Goal: Transaction & Acquisition: Purchase product/service

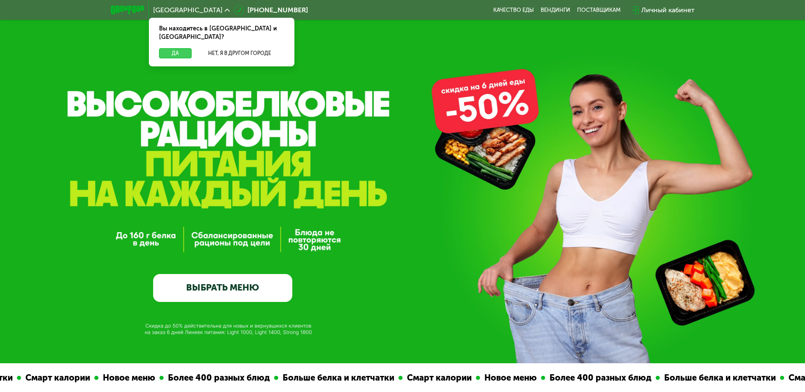
click at [177, 48] on button "Да" at bounding box center [175, 53] width 33 height 10
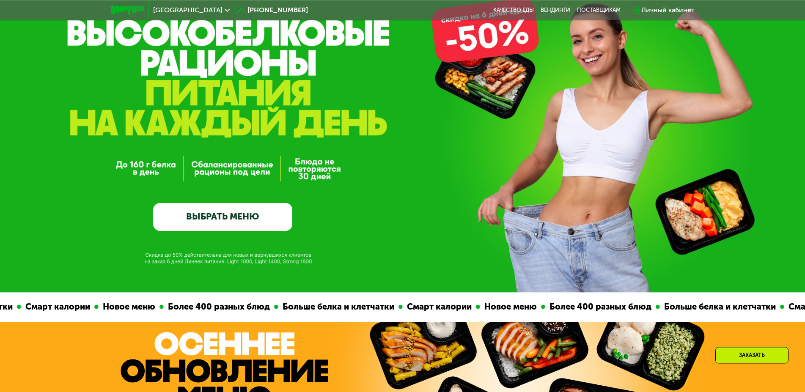
scroll to position [86, 0]
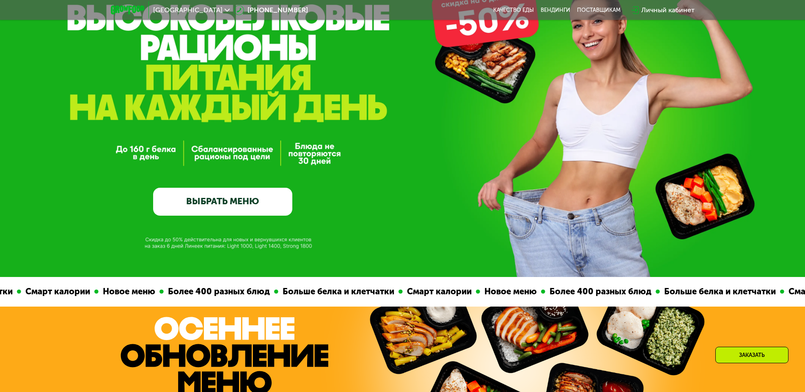
click at [214, 202] on link "ВЫБРАТЬ МЕНЮ" at bounding box center [222, 202] width 139 height 28
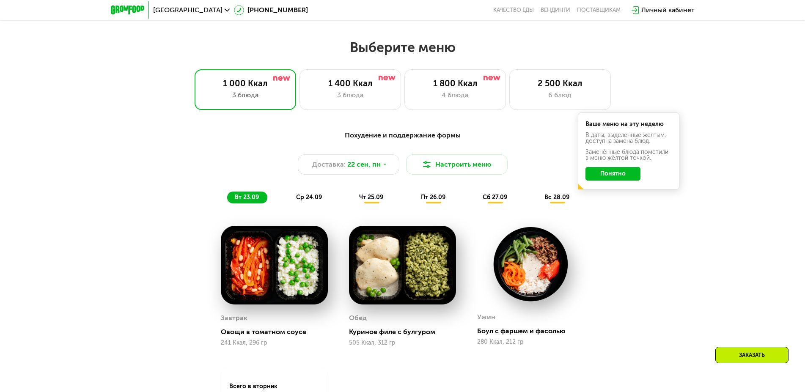
scroll to position [700, 0]
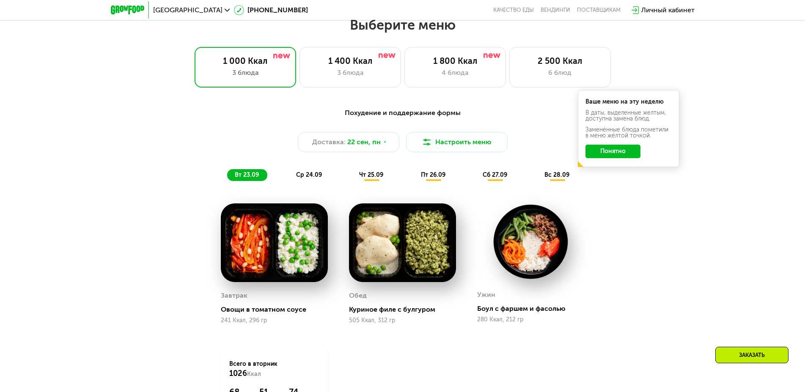
click at [611, 154] on button "Понятно" at bounding box center [612, 152] width 55 height 14
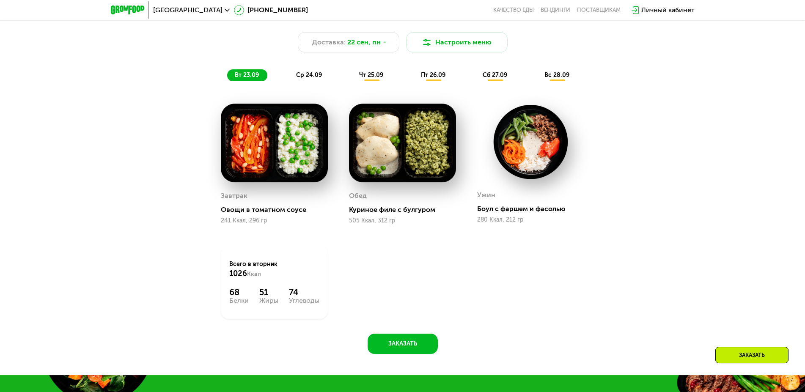
scroll to position [787, 0]
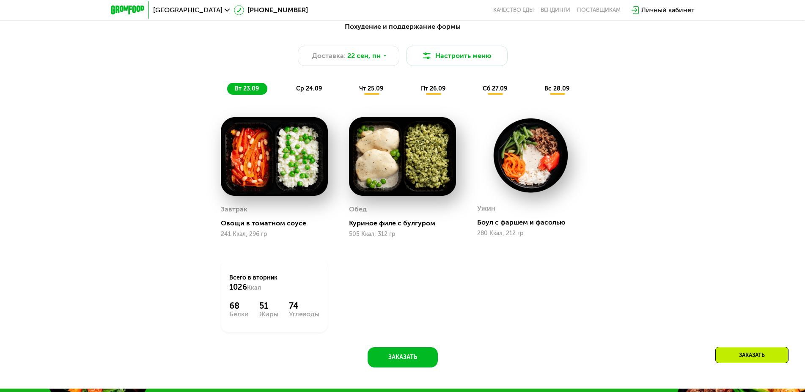
click at [306, 90] on span "ср 24.09" at bounding box center [309, 88] width 26 height 7
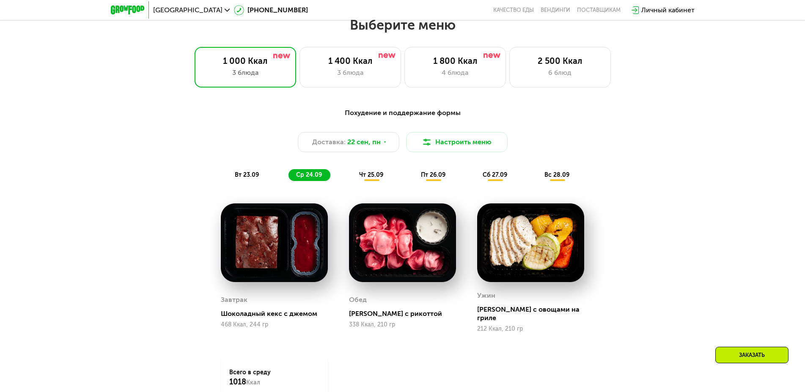
scroll to position [744, 0]
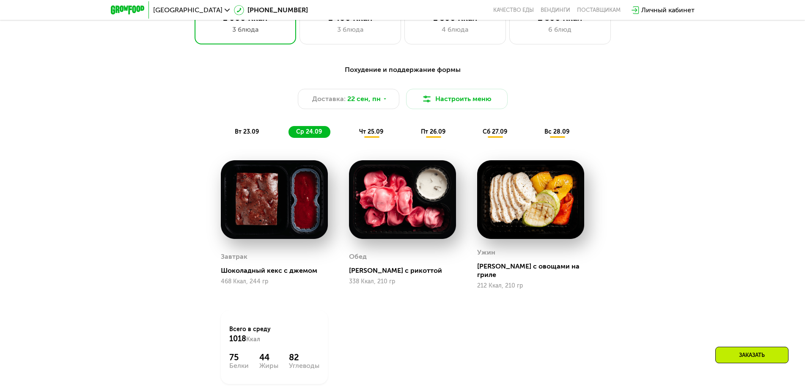
click at [376, 133] on span "чт 25.09" at bounding box center [371, 131] width 24 height 7
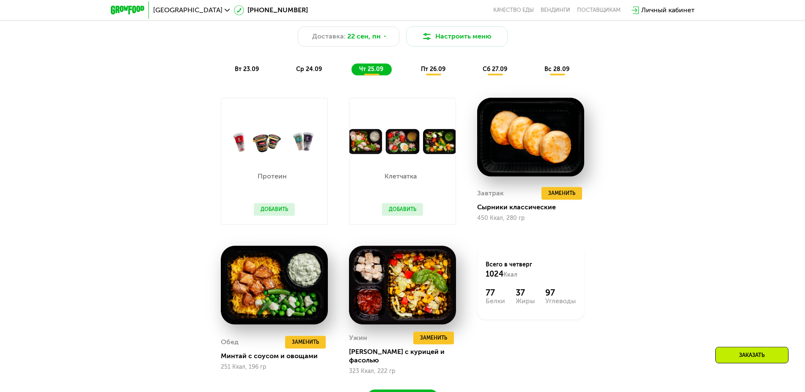
scroll to position [830, 0]
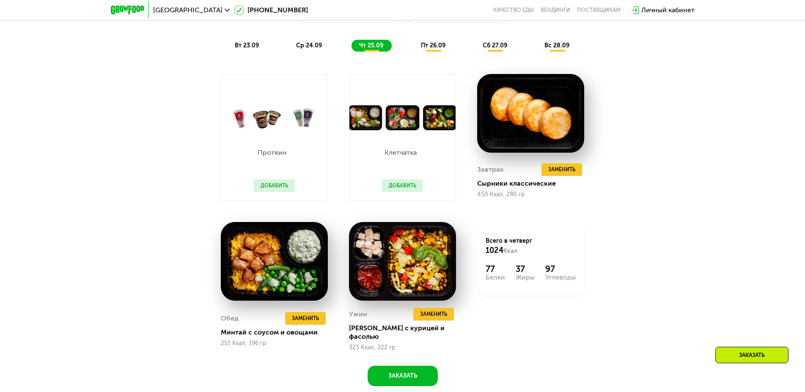
click at [435, 47] on span "пт 26.09" at bounding box center [433, 45] width 25 height 7
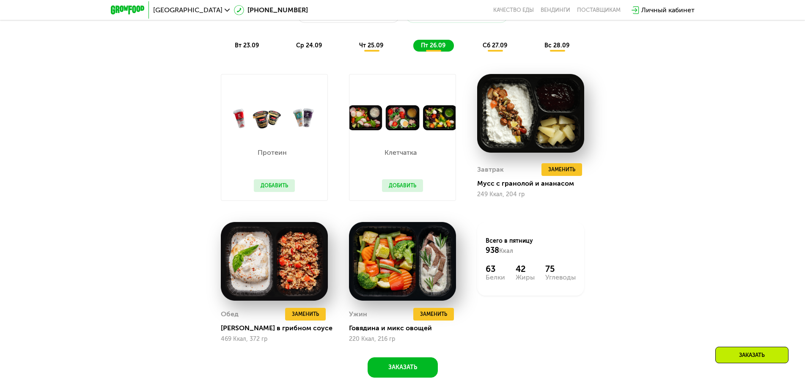
click at [752, 352] on div "Заказать" at bounding box center [751, 355] width 73 height 16
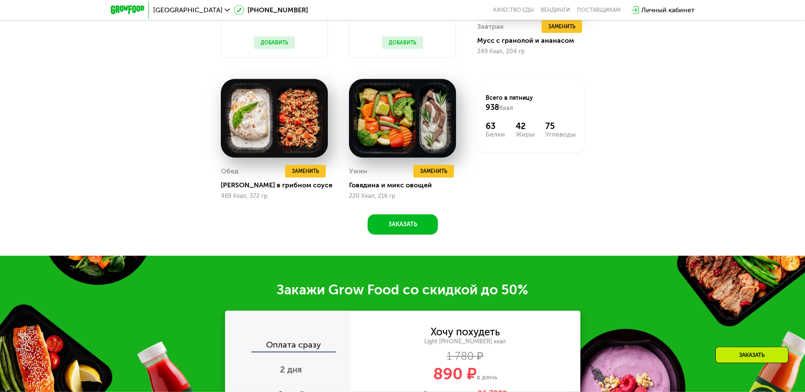
scroll to position [1059, 0]
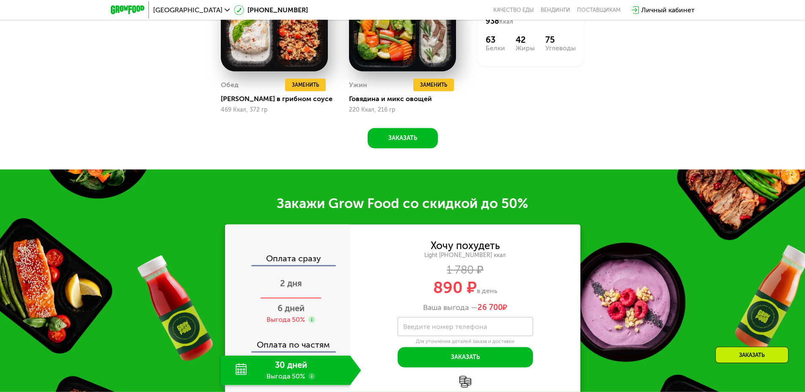
click at [295, 287] on span "2 дня" at bounding box center [291, 283] width 22 height 10
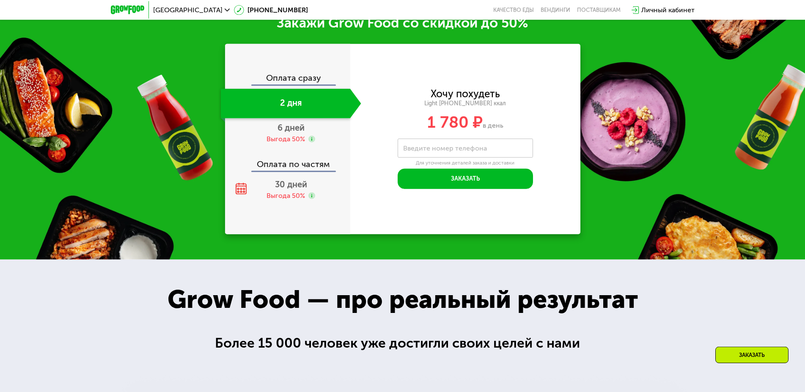
scroll to position [1006, 0]
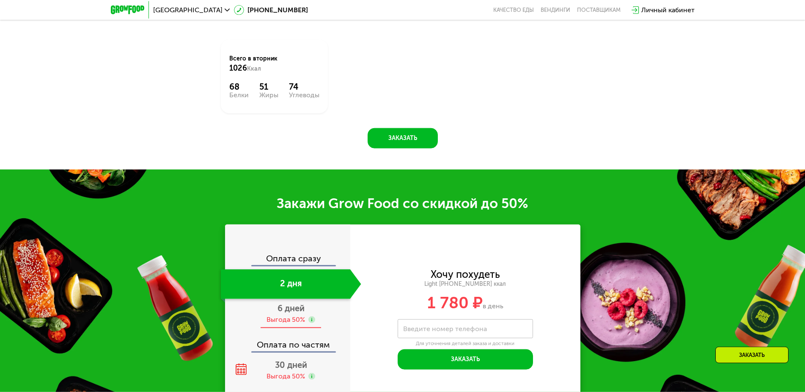
click at [289, 311] on span "6 дней" at bounding box center [290, 308] width 27 height 10
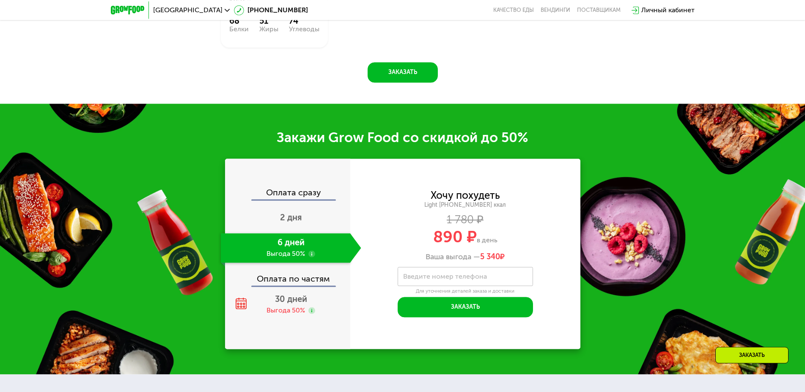
scroll to position [1092, 0]
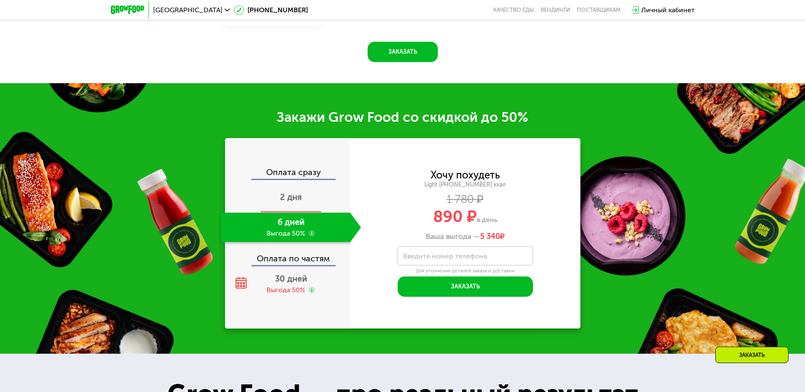
click at [290, 201] on span "2 дня" at bounding box center [291, 197] width 22 height 10
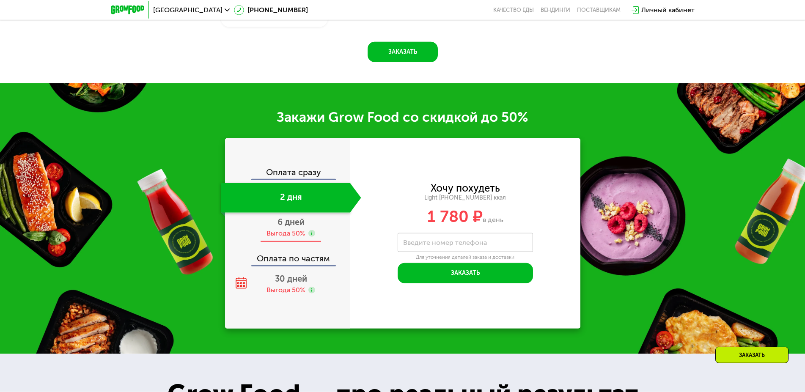
click at [296, 225] on span "6 дней" at bounding box center [290, 222] width 27 height 10
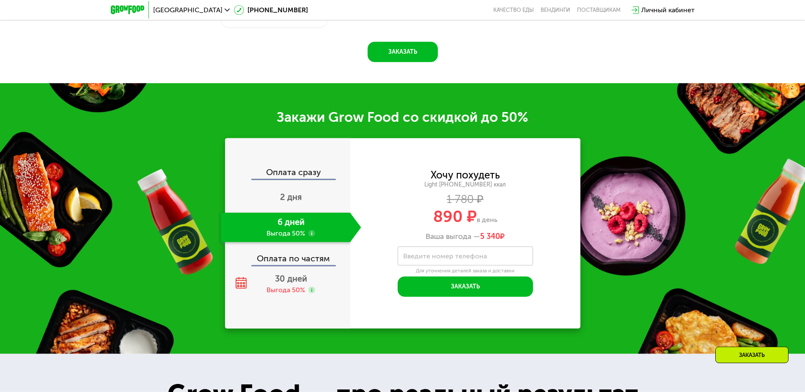
click at [275, 265] on div "Оплата по частям" at bounding box center [288, 255] width 124 height 19
click at [275, 258] on div "Оплата по частям" at bounding box center [288, 255] width 124 height 19
click at [290, 294] on div "Выгода 50%" at bounding box center [285, 289] width 38 height 9
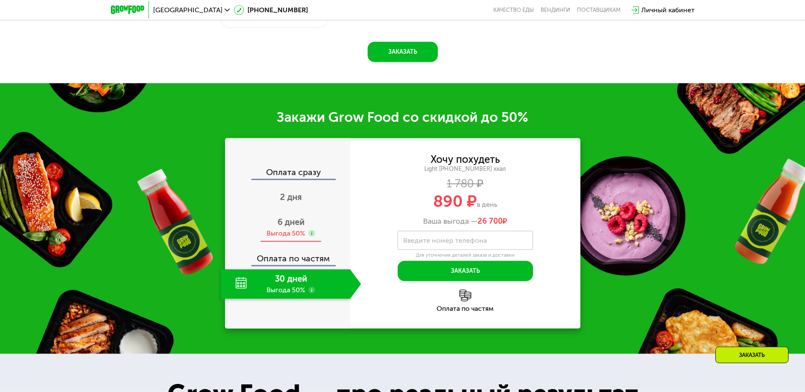
click at [290, 236] on div "Выгода 50%" at bounding box center [285, 233] width 38 height 9
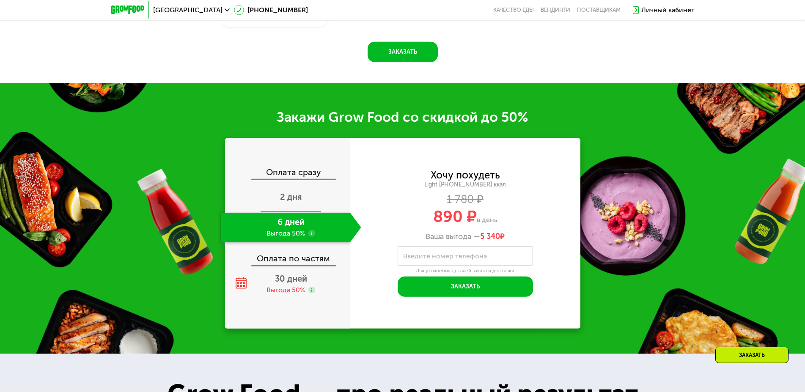
click at [294, 199] on span "2 дня" at bounding box center [291, 197] width 22 height 10
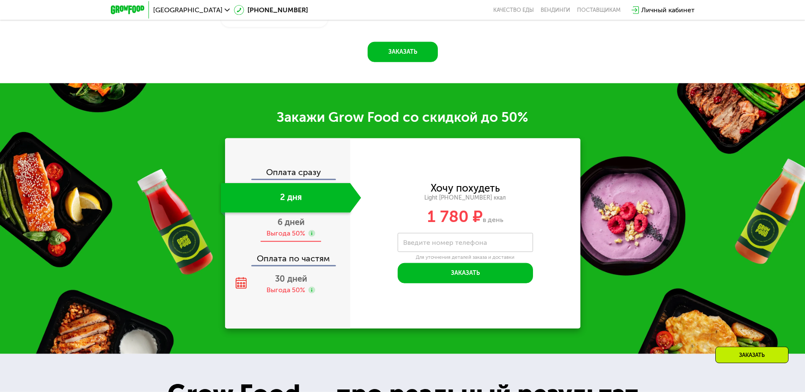
click at [290, 237] on div "Выгода 50%" at bounding box center [285, 233] width 38 height 9
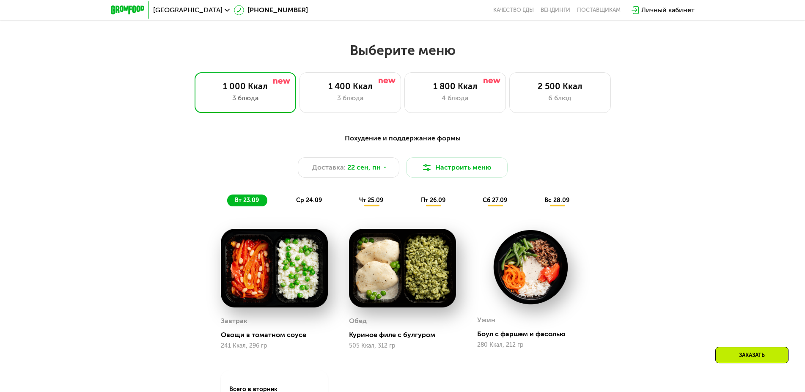
scroll to position [661, 0]
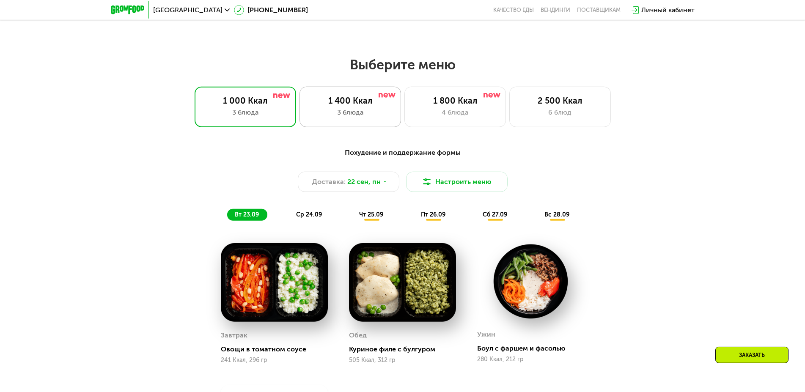
click at [353, 106] on div "1 400 Ккал" at bounding box center [350, 101] width 84 height 10
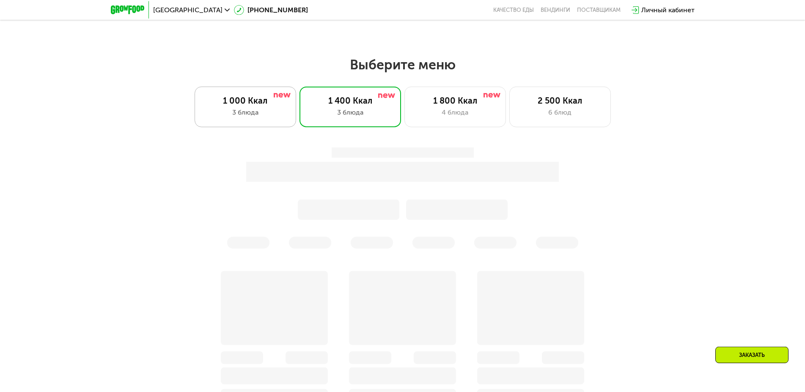
drag, startPoint x: 264, startPoint y: 107, endPoint x: 268, endPoint y: 107, distance: 4.3
click at [264, 106] on div "1 000 Ккал" at bounding box center [245, 101] width 84 height 10
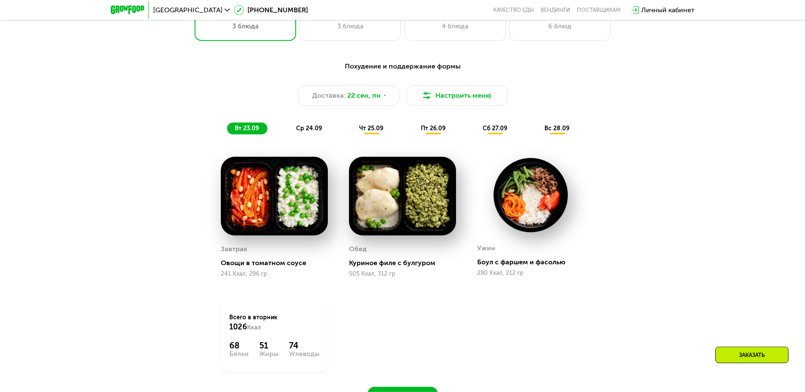
scroll to position [833, 0]
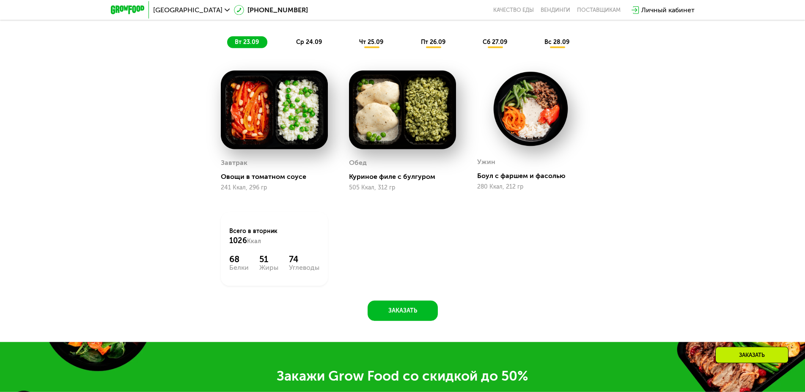
click at [412, 106] on img at bounding box center [402, 110] width 107 height 79
click at [300, 44] on span "ср 24.09" at bounding box center [309, 41] width 26 height 7
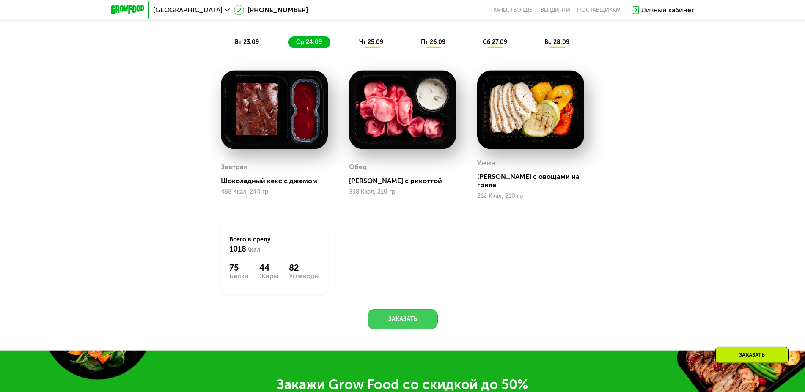
click at [400, 313] on button "Заказать" at bounding box center [403, 319] width 70 height 20
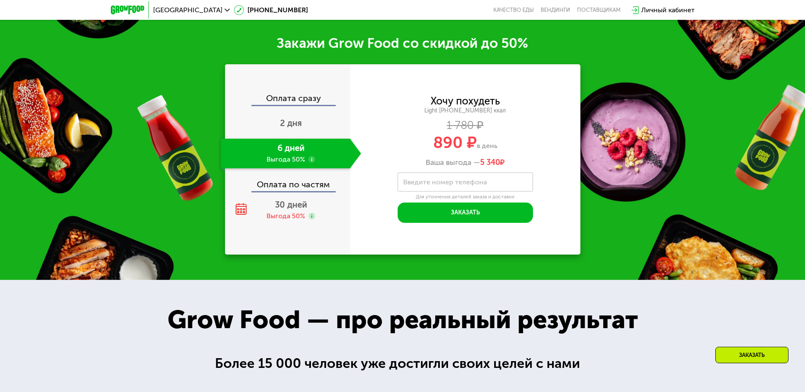
scroll to position [1135, 0]
